Goal: Task Accomplishment & Management: Manage account settings

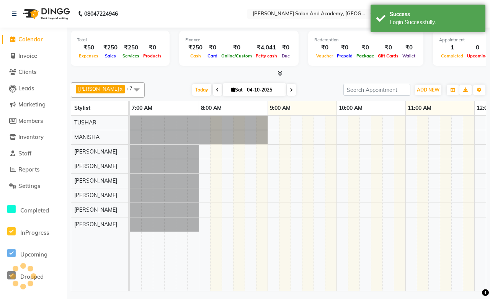
select select "en"
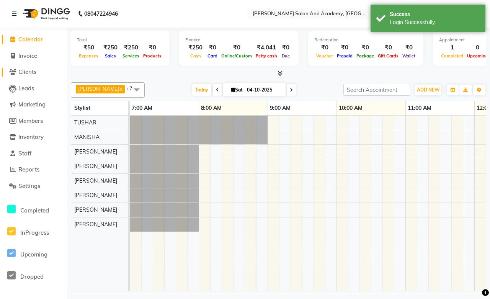
click at [26, 75] on span "Clients" at bounding box center [27, 71] width 18 height 7
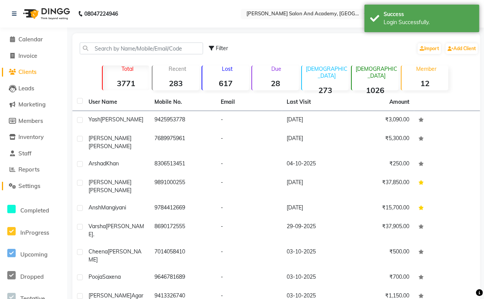
click at [35, 189] on span "Settings" at bounding box center [29, 185] width 22 height 7
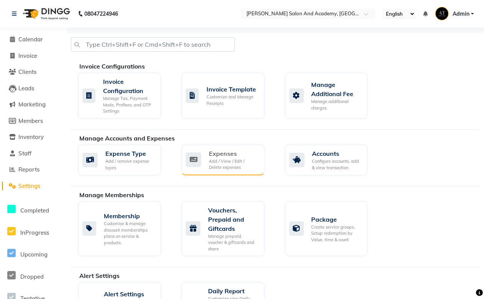
click at [233, 159] on div "Add / View / Edit / Delete expenses" at bounding box center [233, 164] width 49 height 13
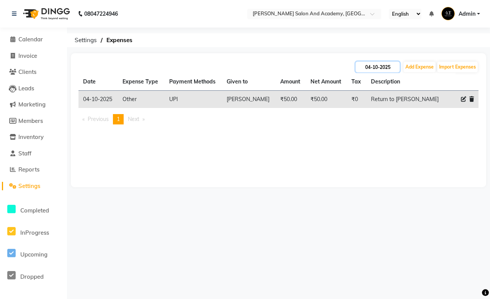
click at [377, 69] on input "04-10-2025" at bounding box center [378, 67] width 44 height 11
select select "10"
select select "2025"
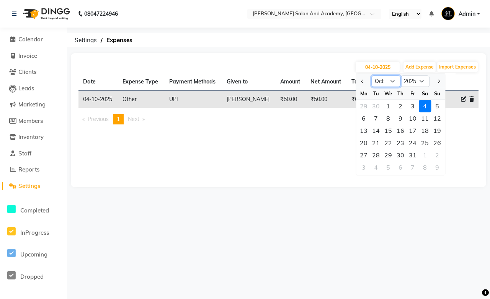
click at [380, 82] on select "Jan Feb Mar Apr May Jun [DATE] Aug Sep Oct Nov Dec" at bounding box center [386, 80] width 29 height 11
select select "9"
click at [372, 75] on select "Jan Feb Mar Apr May Jun [DATE] Aug Sep Oct Nov Dec" at bounding box center [386, 80] width 29 height 11
click at [377, 105] on div "2" at bounding box center [376, 106] width 12 height 12
type input "[DATE]"
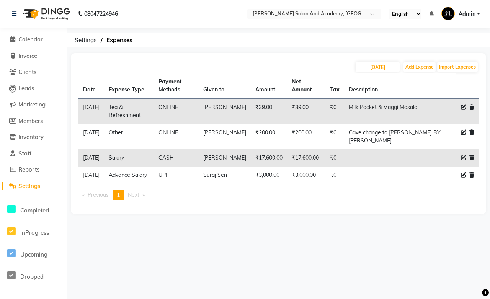
click at [133, 198] on span "Next page" at bounding box center [133, 195] width 11 height 7
click at [117, 200] on li "You're on page 1" at bounding box center [118, 195] width 11 height 10
click at [97, 198] on span "Previous page" at bounding box center [98, 195] width 21 height 7
click at [36, 74] on span "Clients" at bounding box center [27, 71] width 18 height 7
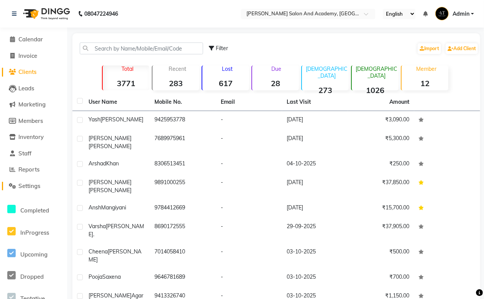
click at [31, 187] on span "Settings" at bounding box center [29, 185] width 22 height 7
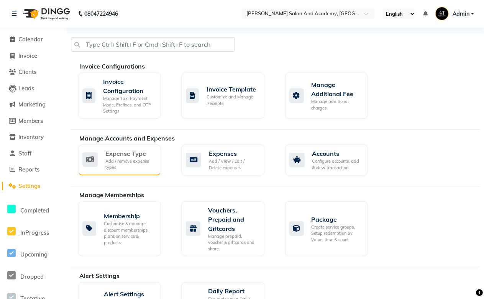
click at [111, 160] on div "Add / remove expense types" at bounding box center [129, 164] width 49 height 13
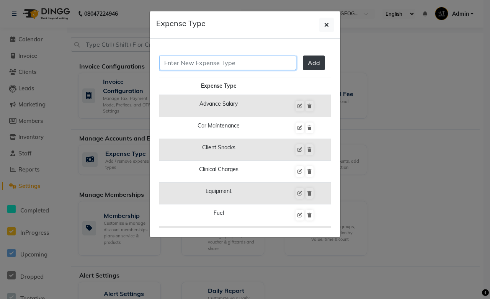
click at [230, 66] on input "text" at bounding box center [227, 63] width 137 height 15
click at [280, 77] on div "Add" at bounding box center [245, 66] width 172 height 21
click at [327, 25] on icon "button" at bounding box center [326, 25] width 5 height 6
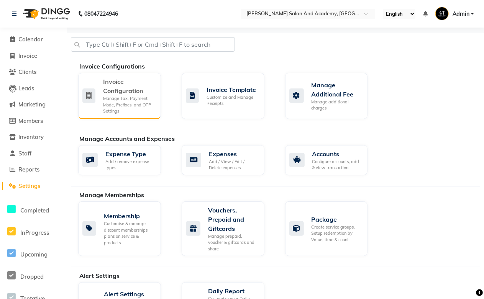
click at [130, 105] on div "Manage Tax, Payment Mode, Prefixes, and OTP Settings" at bounding box center [129, 104] width 52 height 19
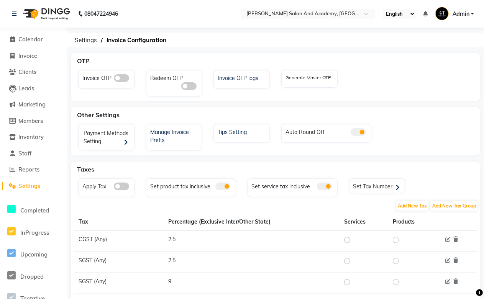
click at [31, 186] on span "Settings" at bounding box center [29, 185] width 22 height 7
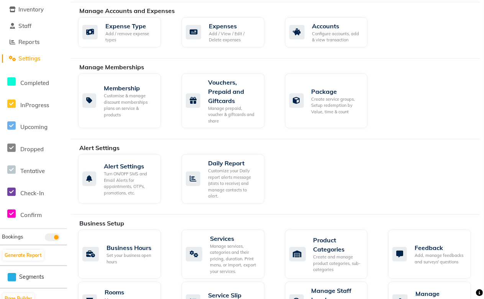
scroll to position [213, 0]
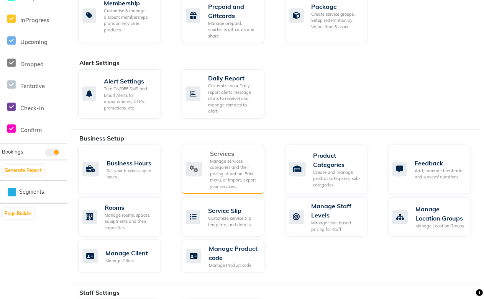
click at [226, 165] on div "Manage services, categories and their pricing, duration. Print menu, or import,…" at bounding box center [234, 174] width 48 height 32
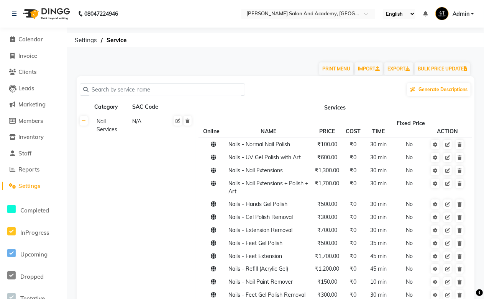
click at [25, 186] on span "Settings" at bounding box center [29, 185] width 22 height 7
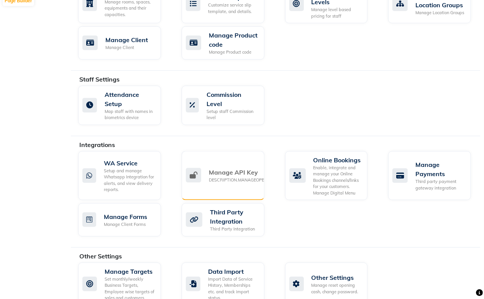
scroll to position [431, 0]
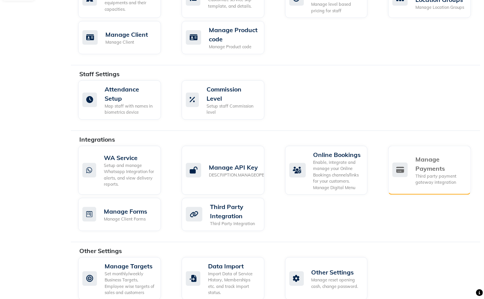
click at [432, 174] on div "Third party payment gateway integration" at bounding box center [439, 179] width 49 height 13
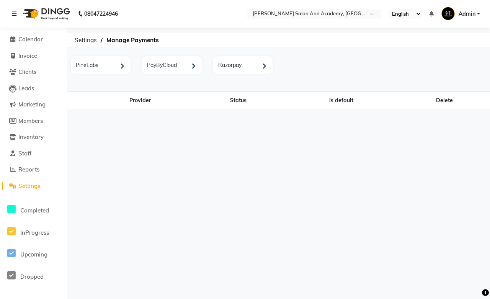
click at [26, 188] on span "Settings" at bounding box center [29, 185] width 22 height 7
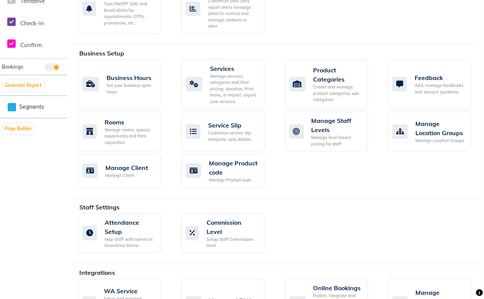
scroll to position [431, 0]
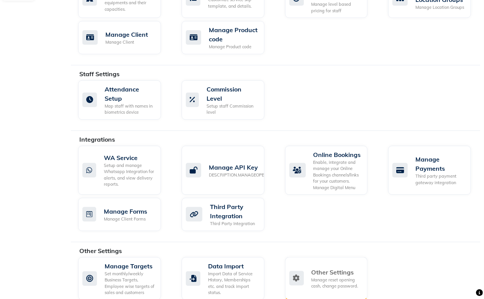
click at [320, 277] on div "Manage reset opening cash, change password." at bounding box center [336, 283] width 50 height 13
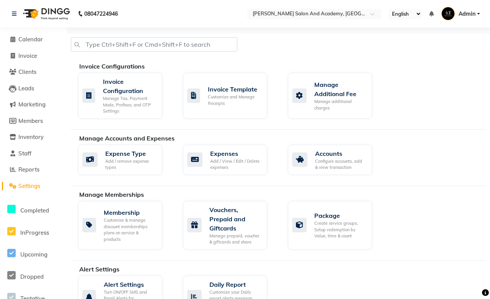
select select "2: 15"
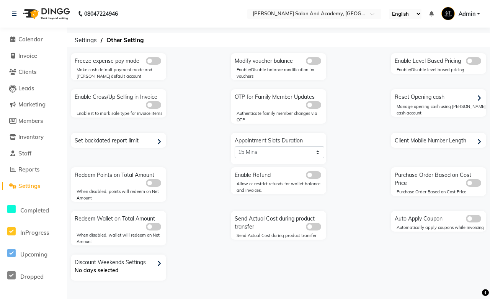
click at [26, 183] on span "Settings" at bounding box center [29, 185] width 22 height 7
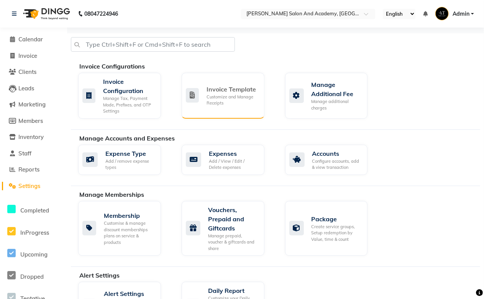
click at [238, 107] on div "Invoice Template Customize and Manage Receipts" at bounding box center [223, 96] width 83 height 46
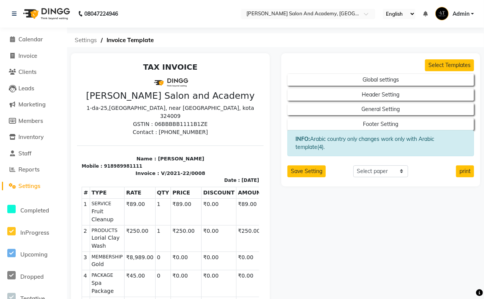
click at [95, 40] on span "Settings" at bounding box center [86, 40] width 30 height 14
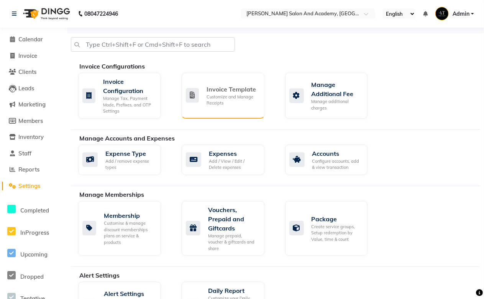
click at [217, 95] on div "Customize and Manage Receipts" at bounding box center [232, 100] width 52 height 13
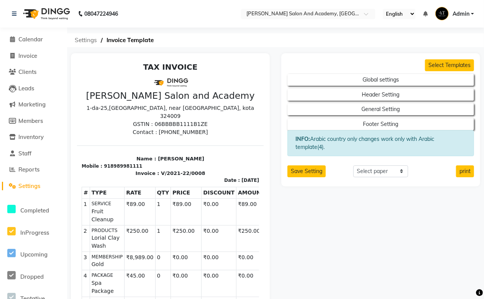
click at [93, 41] on span "Settings" at bounding box center [86, 40] width 30 height 14
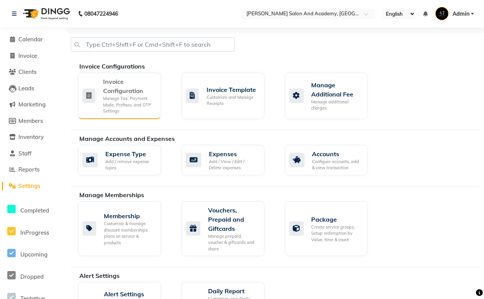
click at [150, 100] on div "Manage Tax, Payment Mode, Prefixes, and OTP Settings" at bounding box center [129, 104] width 52 height 19
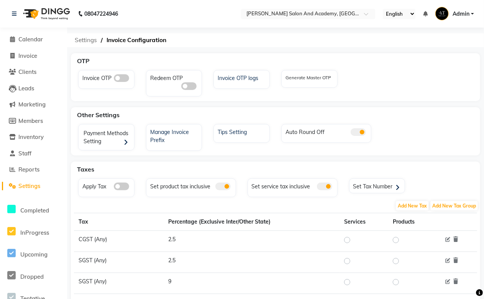
click at [92, 38] on span "Settings" at bounding box center [86, 40] width 30 height 14
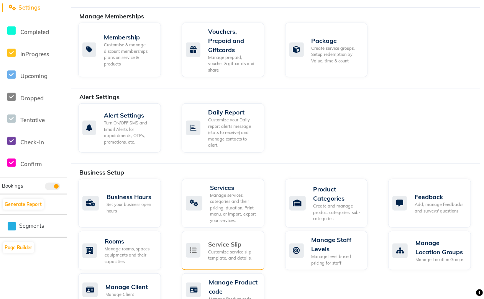
scroll to position [213, 0]
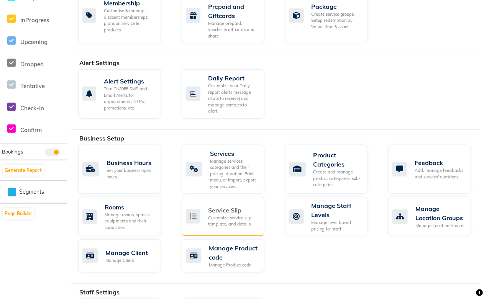
click at [241, 215] on div "Customize service slip template, and details." at bounding box center [233, 221] width 50 height 13
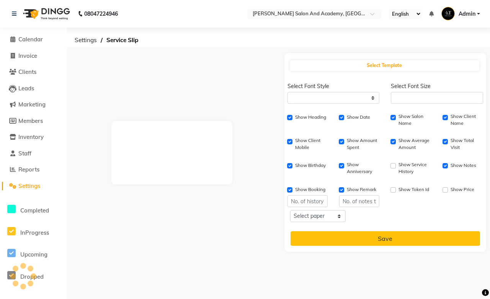
select select
type input "1"
checkbox input "true"
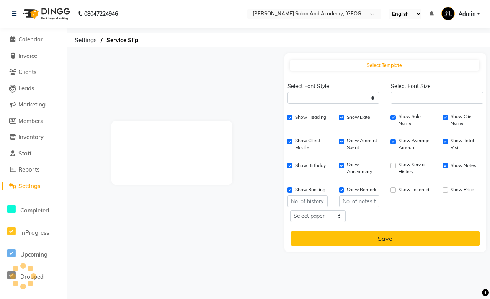
checkbox input "true"
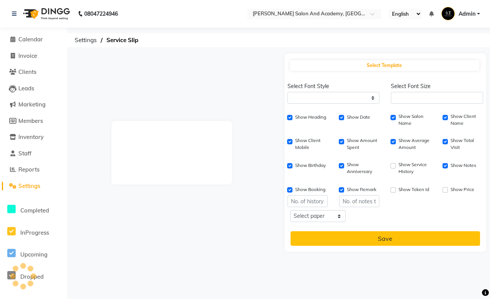
checkbox input "true"
type input "1"
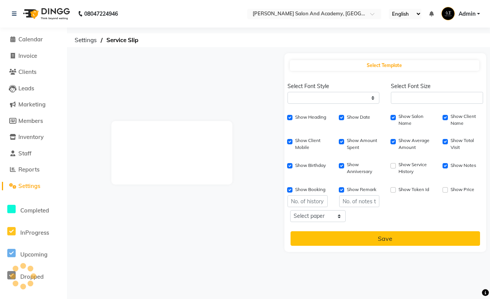
type input "1"
select select
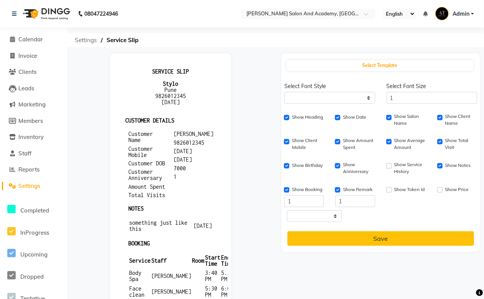
click at [79, 43] on span "Settings" at bounding box center [86, 40] width 30 height 14
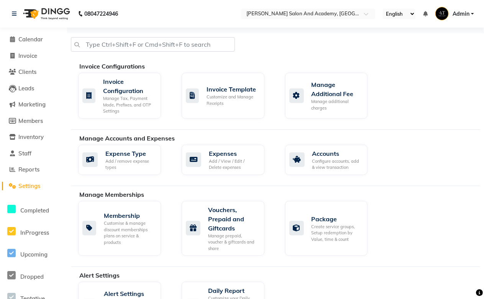
click at [464, 10] on span "Admin" at bounding box center [460, 14] width 17 height 8
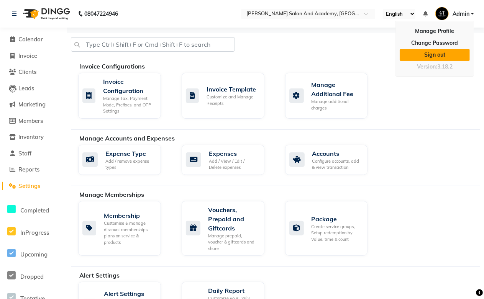
click at [440, 56] on link "Sign out" at bounding box center [435, 55] width 70 height 12
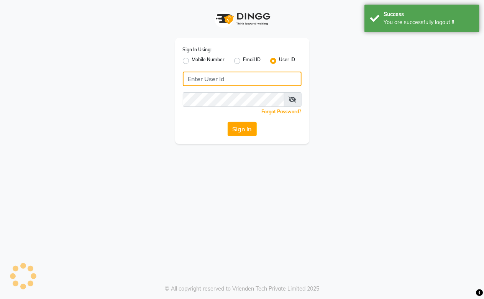
type input "7014415988"
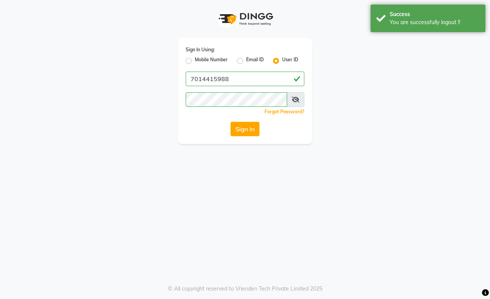
click at [195, 62] on label "Mobile Number" at bounding box center [211, 60] width 33 height 9
click at [195, 61] on input "Mobile Number" at bounding box center [197, 58] width 5 height 5
radio input "true"
radio input "false"
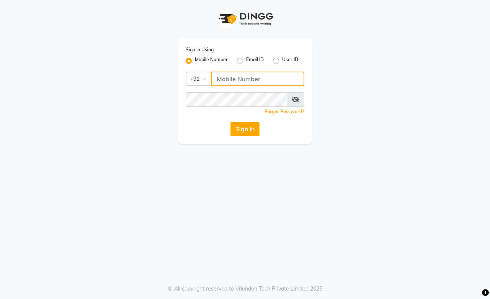
click at [242, 82] on input "Username" at bounding box center [257, 79] width 93 height 15
click at [249, 132] on button "Sign In" at bounding box center [245, 129] width 29 height 15
click at [240, 83] on input "Username" at bounding box center [257, 79] width 93 height 15
type input "9571444190"
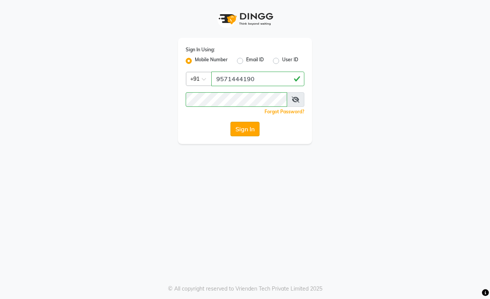
click at [245, 129] on button "Sign In" at bounding box center [245, 129] width 29 height 15
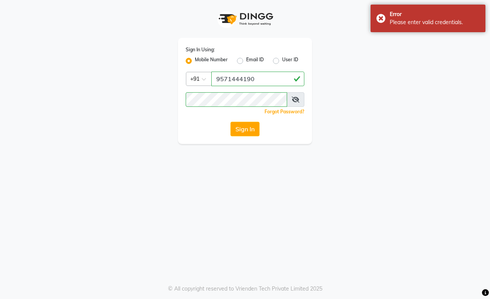
click at [323, 91] on div "Sign In Using: Mobile Number Email ID User ID Country Code × [PHONE_NUMBER] Rem…" at bounding box center [245, 72] width 437 height 144
click at [195, 62] on label "Mobile Number" at bounding box center [211, 60] width 33 height 9
click at [195, 61] on input "Mobile Number" at bounding box center [197, 58] width 5 height 5
click at [195, 62] on label "Mobile Number" at bounding box center [211, 60] width 33 height 9
click at [195, 61] on input "Mobile Number" at bounding box center [197, 58] width 5 height 5
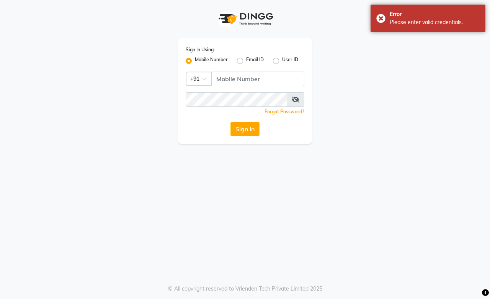
click at [195, 61] on label "Mobile Number" at bounding box center [211, 60] width 33 height 9
click at [195, 61] on input "Mobile Number" at bounding box center [197, 58] width 5 height 5
click at [239, 74] on input "Username" at bounding box center [257, 79] width 93 height 15
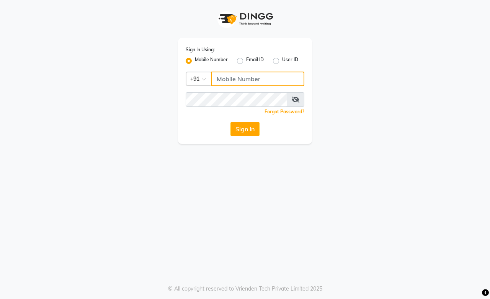
type input "9828338644"
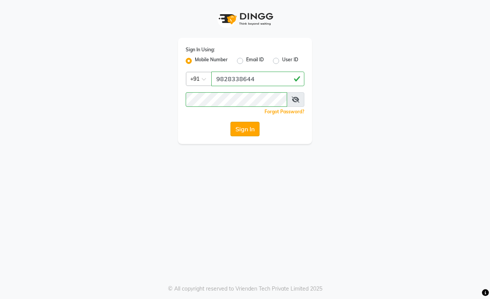
click at [246, 128] on button "Sign In" at bounding box center [245, 129] width 29 height 15
